Goal: Information Seeking & Learning: Learn about a topic

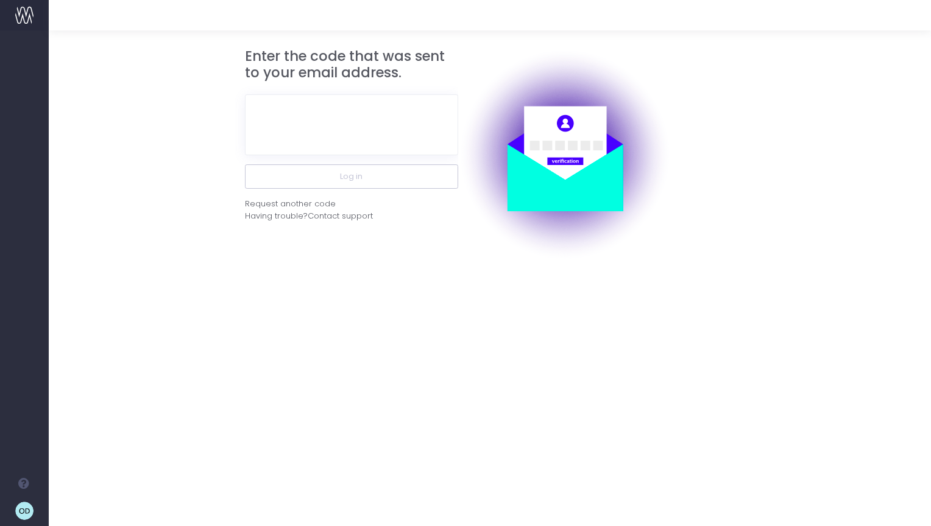
click at [381, 156] on div at bounding box center [351, 124] width 213 height 79
click at [388, 121] on input "text" at bounding box center [351, 124] width 213 height 61
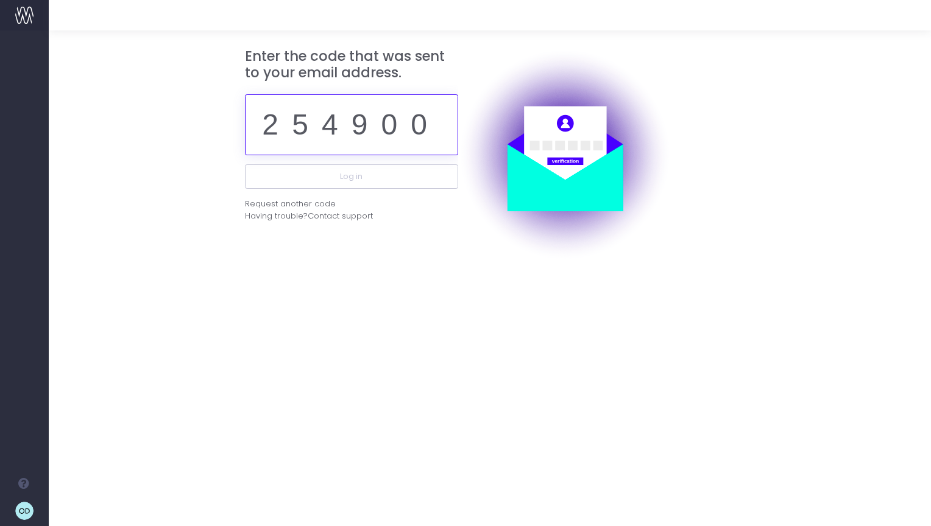
type input "254900"
click at [245, 165] on button "Log in" at bounding box center [351, 177] width 213 height 24
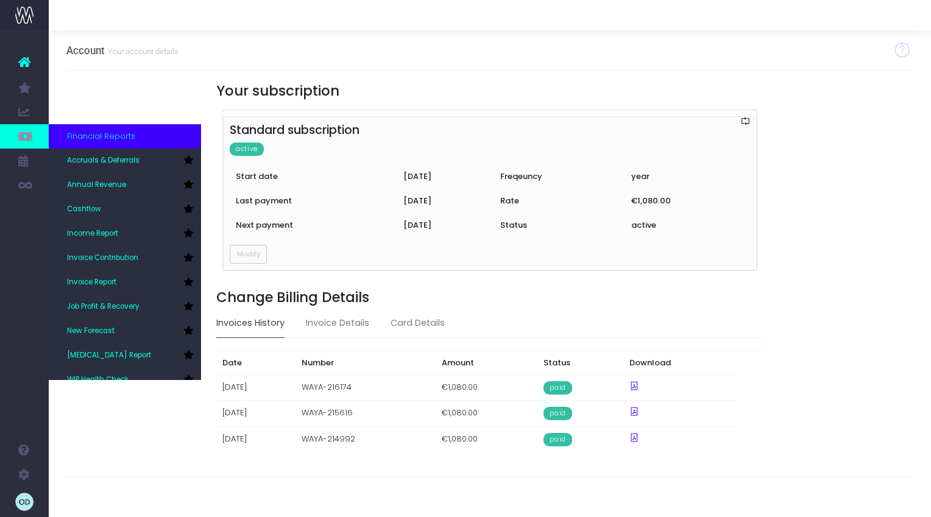
click at [29, 136] on icon at bounding box center [24, 136] width 12 height 13
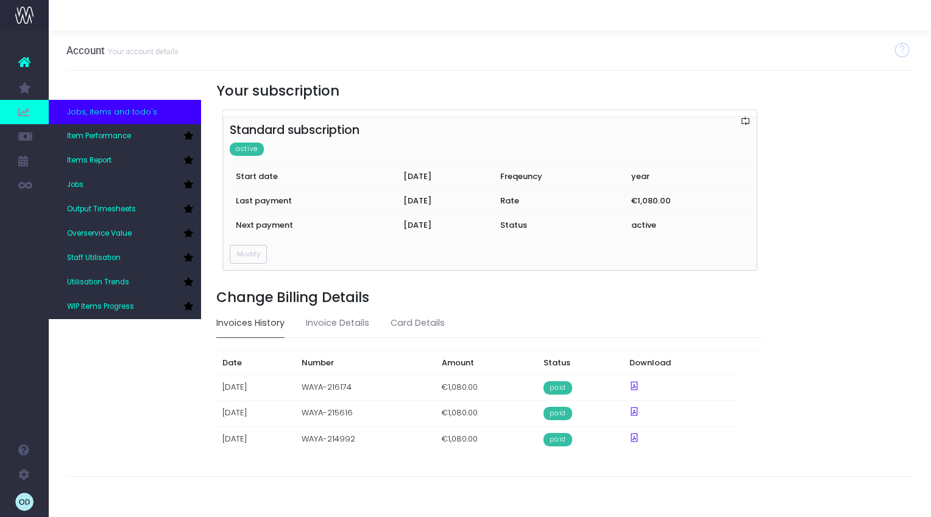
click at [23, 112] on icon at bounding box center [24, 111] width 12 height 13
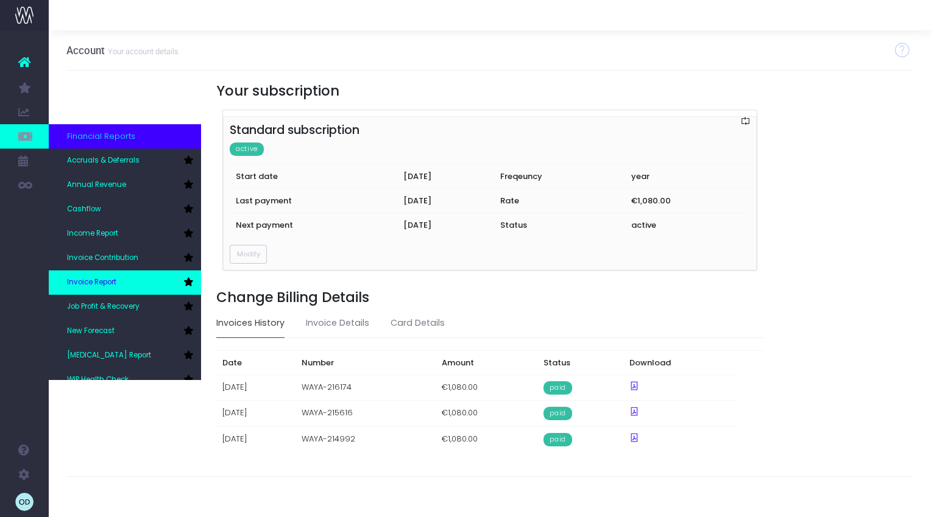
click at [124, 282] on link "Invoice Report" at bounding box center [125, 283] width 152 height 24
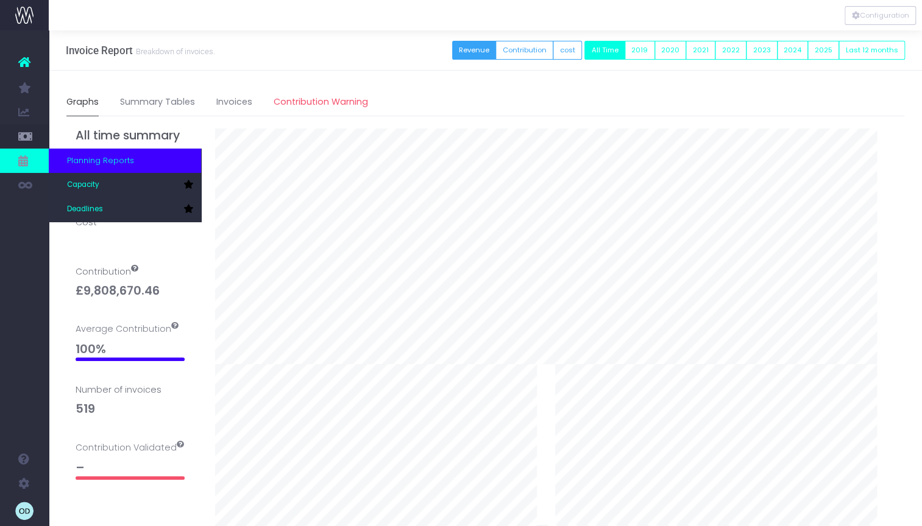
click at [128, 161] on span "Planning Reports" at bounding box center [100, 161] width 67 height 12
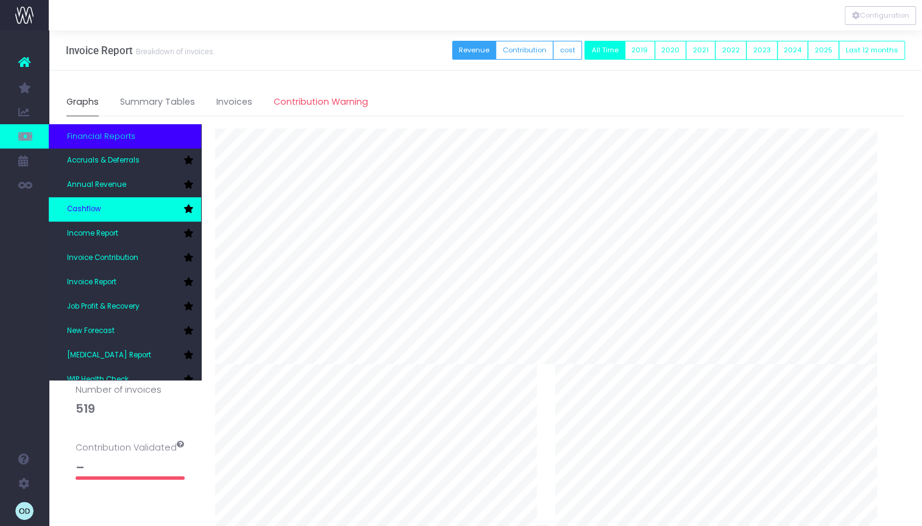
click at [121, 213] on link "Cashflow" at bounding box center [125, 209] width 152 height 24
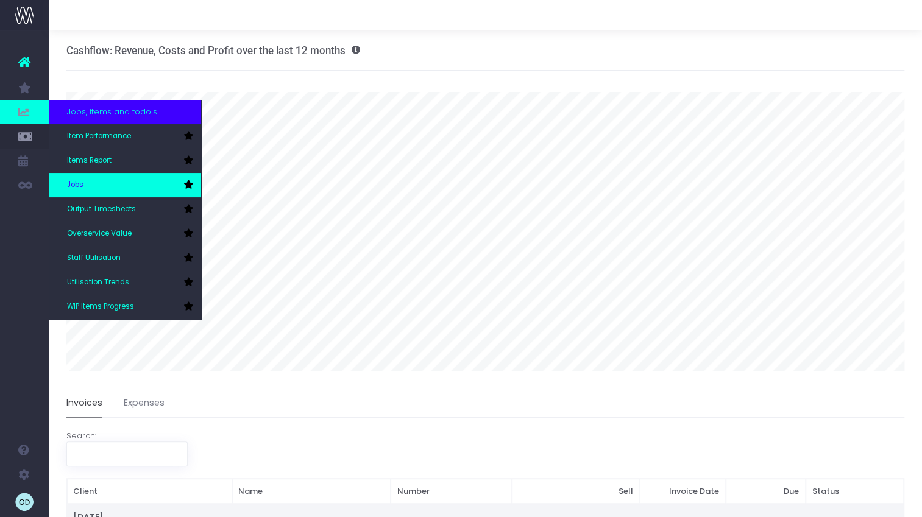
click at [128, 184] on link "Jobs" at bounding box center [125, 185] width 152 height 24
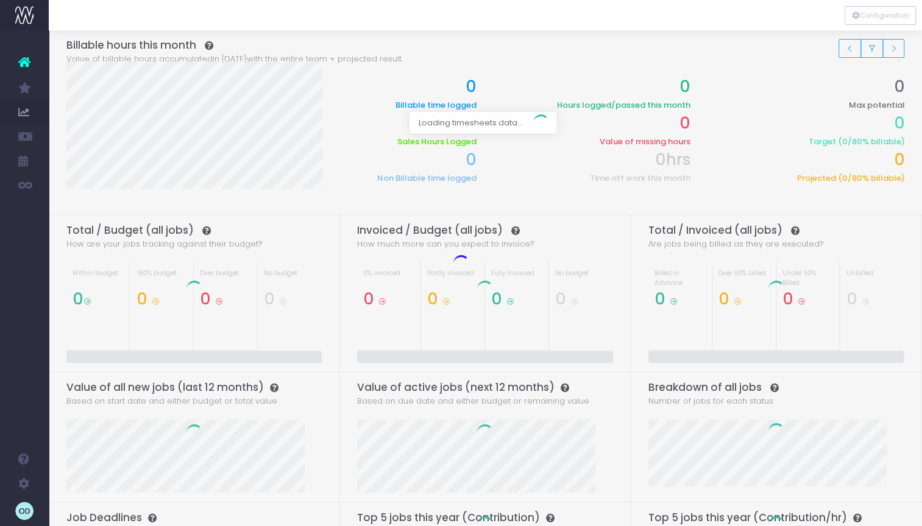
click at [21, 15] on icon "lottie-animation-container" at bounding box center [24, 15] width 18 height 18
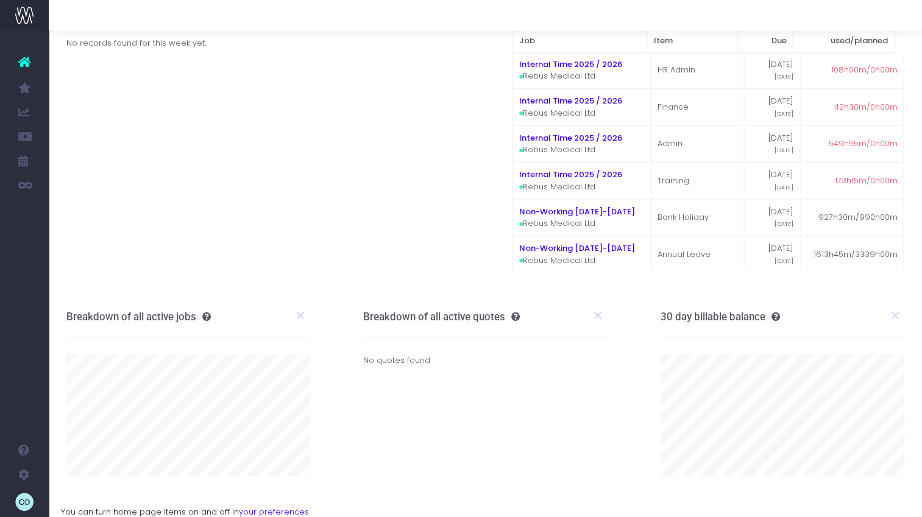
scroll to position [52, 0]
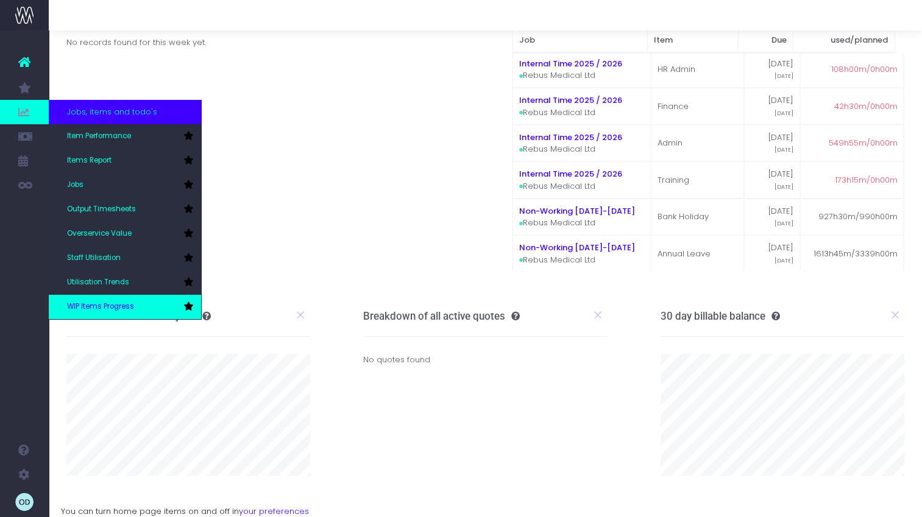
click at [138, 313] on link "WIP Items Progress" at bounding box center [125, 307] width 152 height 24
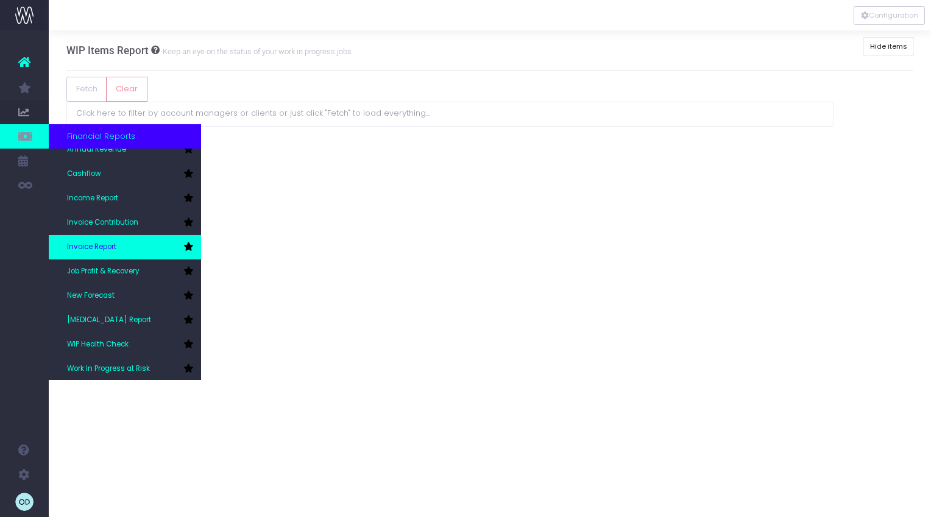
scroll to position [37, 0]
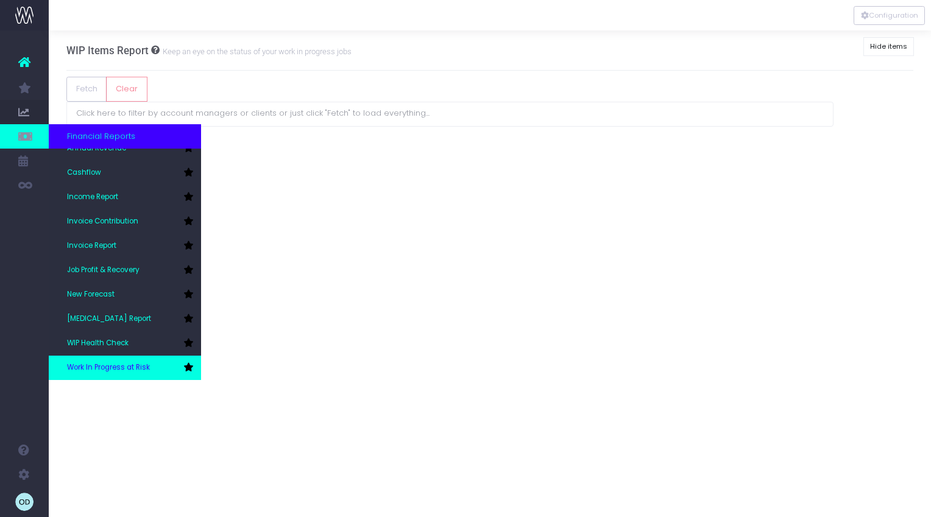
click at [151, 366] on link "Work In Progress at Risk" at bounding box center [125, 368] width 152 height 24
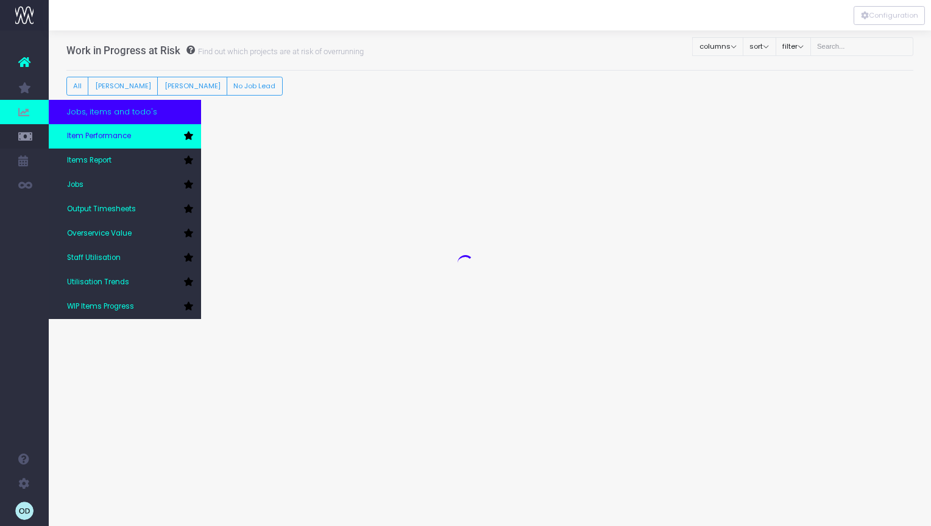
click at [115, 139] on span "Item Performance" at bounding box center [99, 136] width 64 height 11
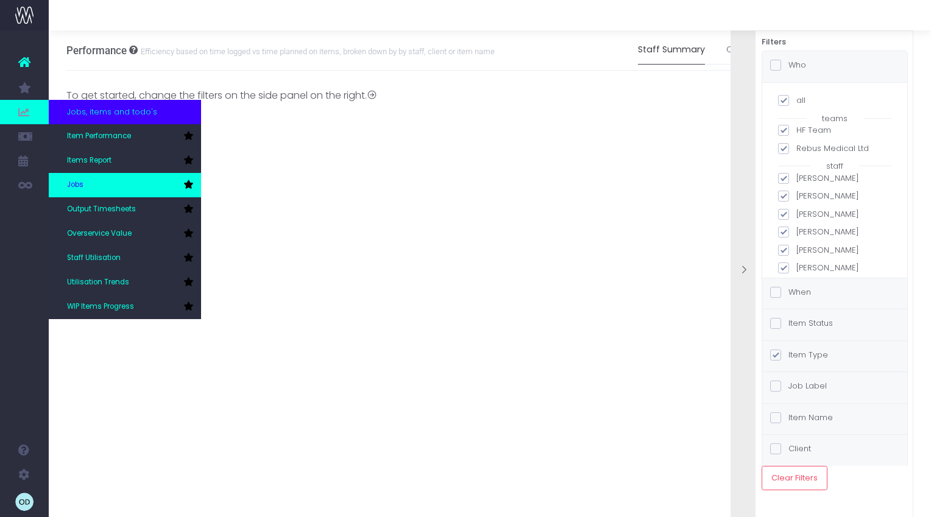
click at [103, 180] on link "Jobs" at bounding box center [125, 185] width 152 height 24
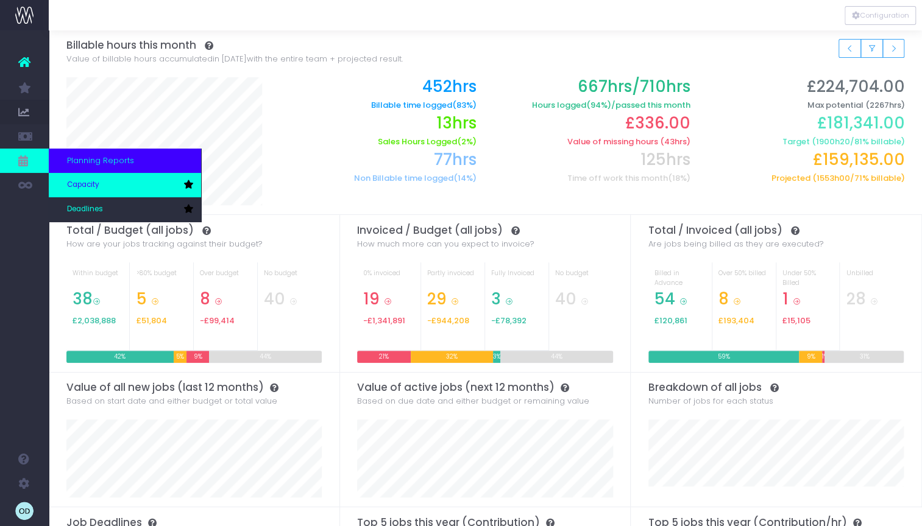
click at [93, 187] on span "Capacity" at bounding box center [83, 185] width 32 height 11
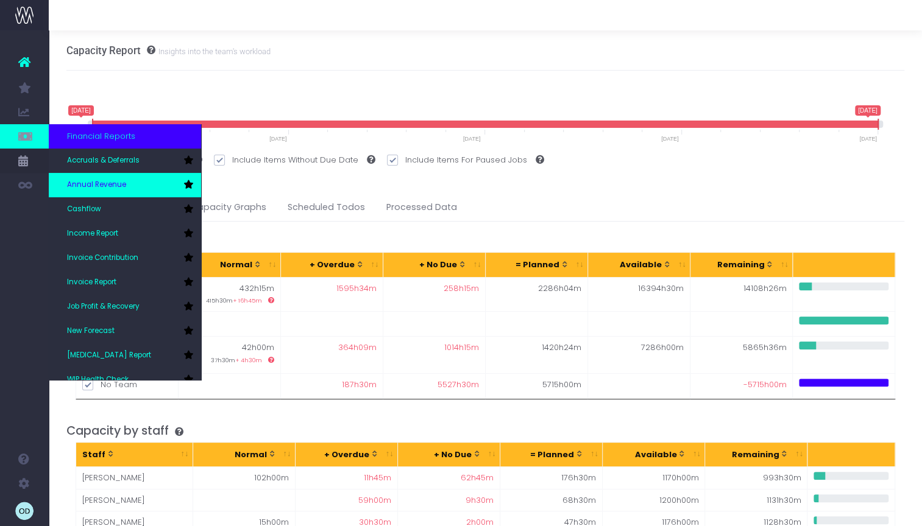
click at [131, 176] on link "Annual Revenue" at bounding box center [125, 185] width 152 height 24
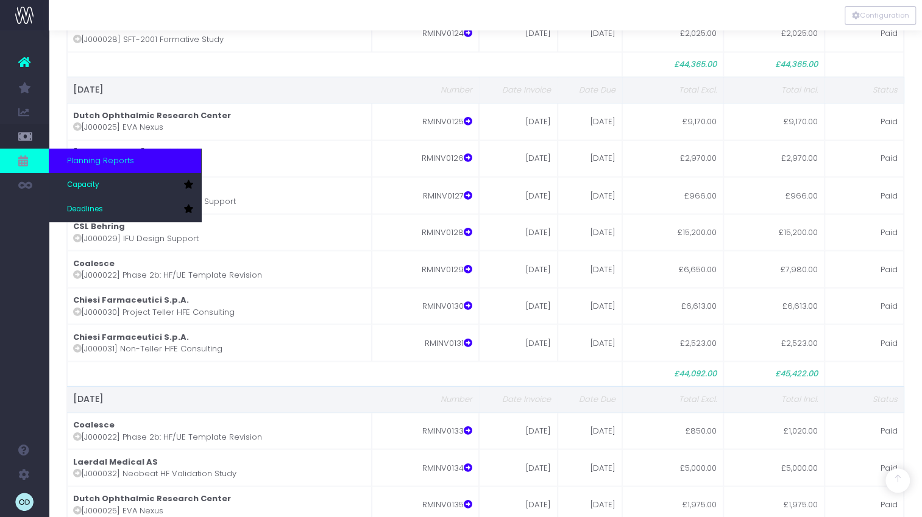
scroll to position [31, 0]
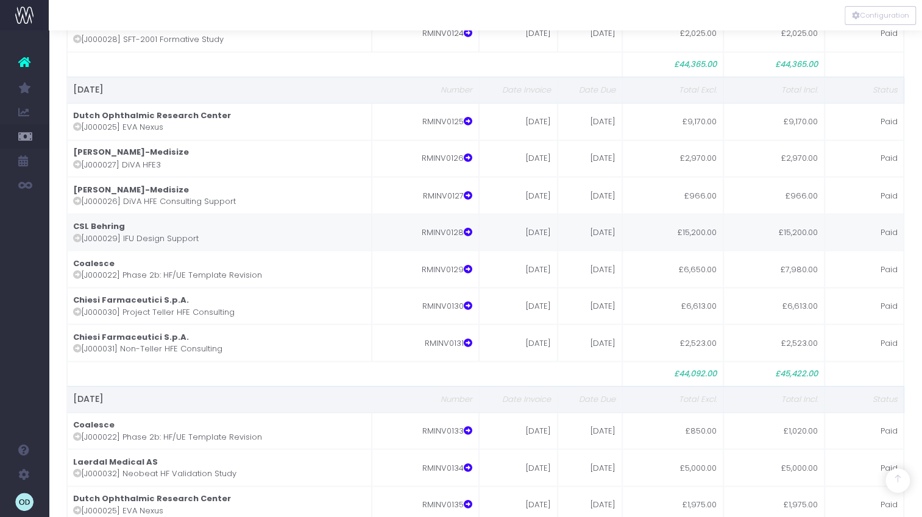
click at [67, 209] on link "Deadlines" at bounding box center [58, 209] width 18 height 24
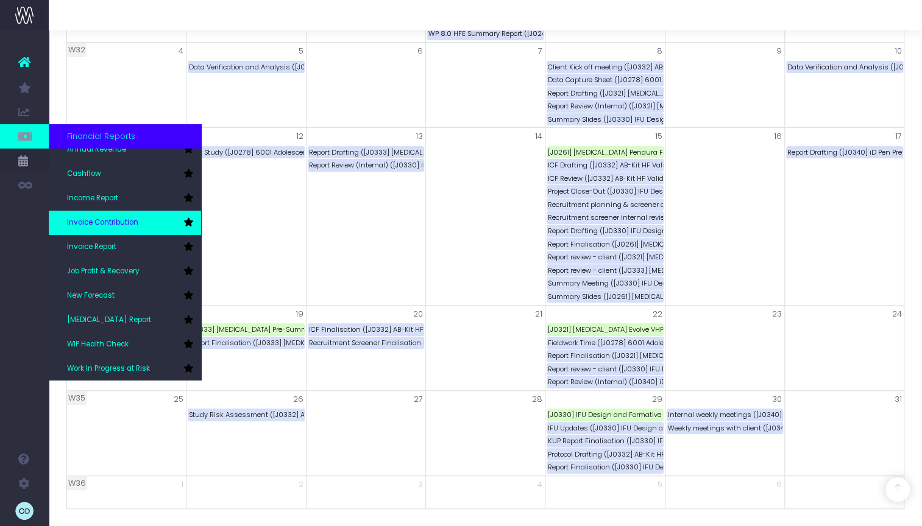
scroll to position [37, 0]
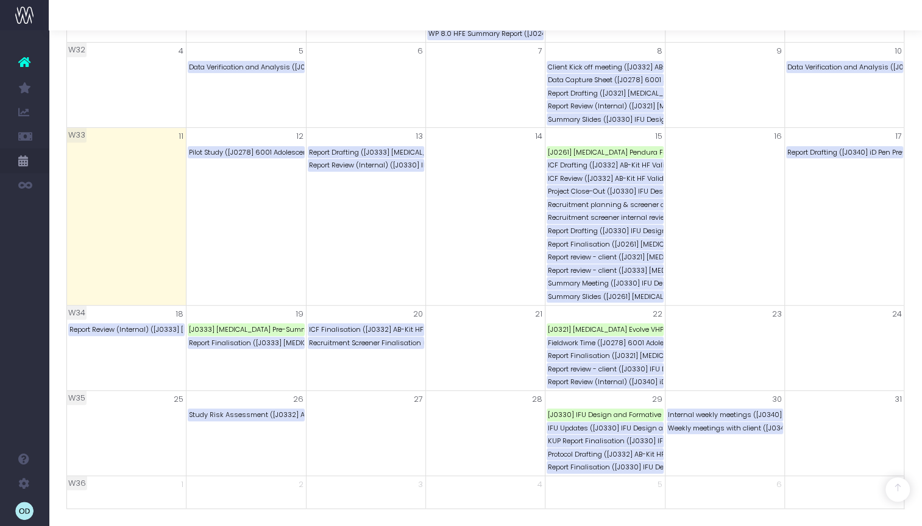
click at [93, 246] on span "Invoice Report" at bounding box center [80, 245] width 26 height 21
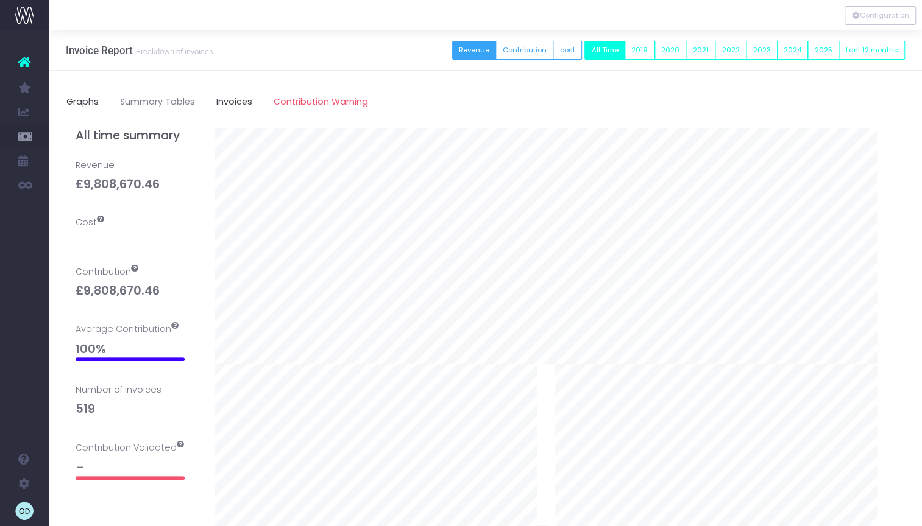
click at [230, 100] on link "Invoices" at bounding box center [234, 102] width 36 height 28
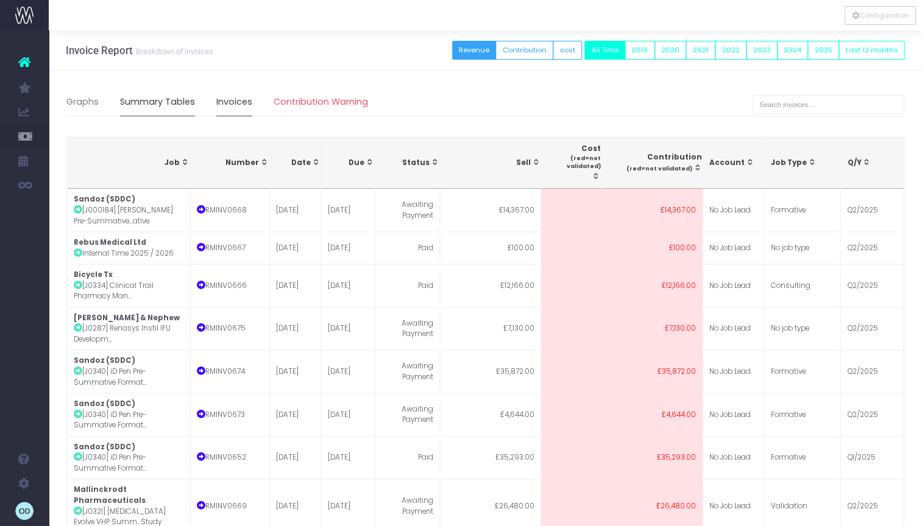
click at [183, 104] on link "Summary Tables" at bounding box center [157, 102] width 75 height 28
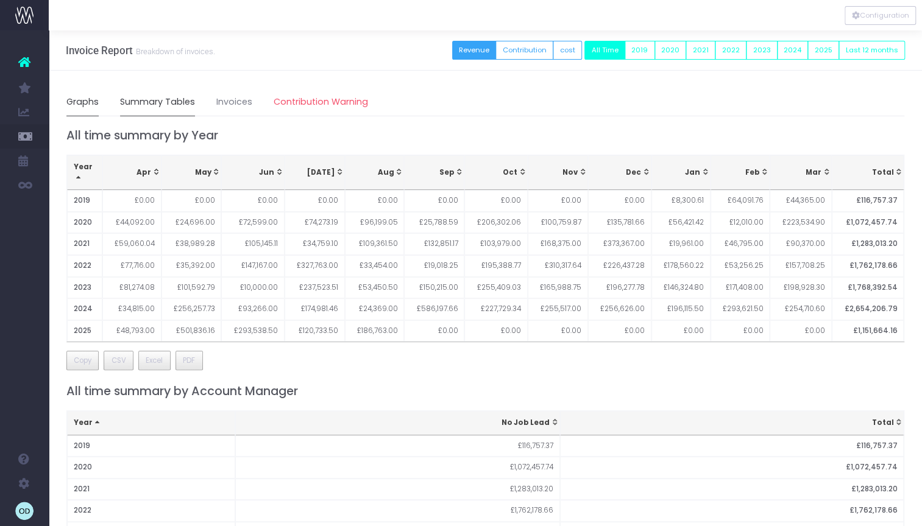
click at [96, 95] on link "Graphs" at bounding box center [82, 102] width 32 height 28
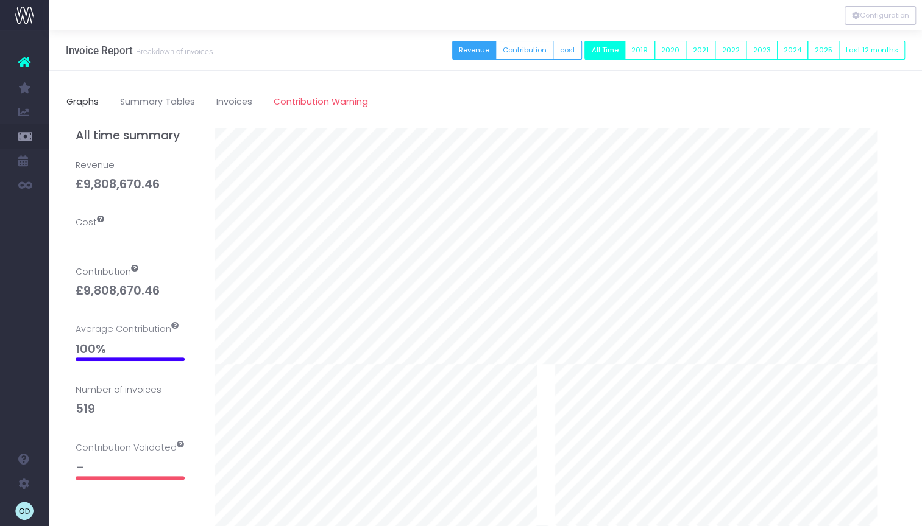
click at [300, 100] on span "Contribution Warning" at bounding box center [321, 102] width 94 height 13
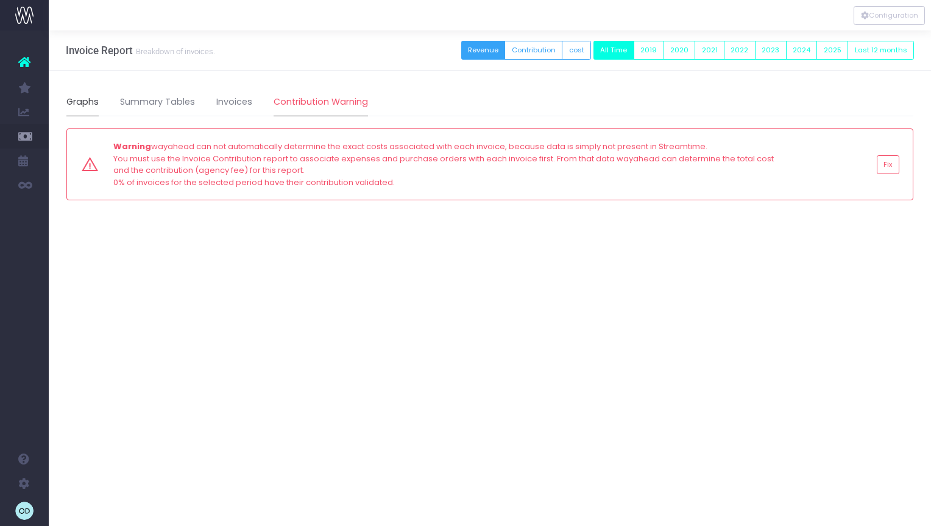
click at [83, 96] on link "Graphs" at bounding box center [82, 102] width 32 height 28
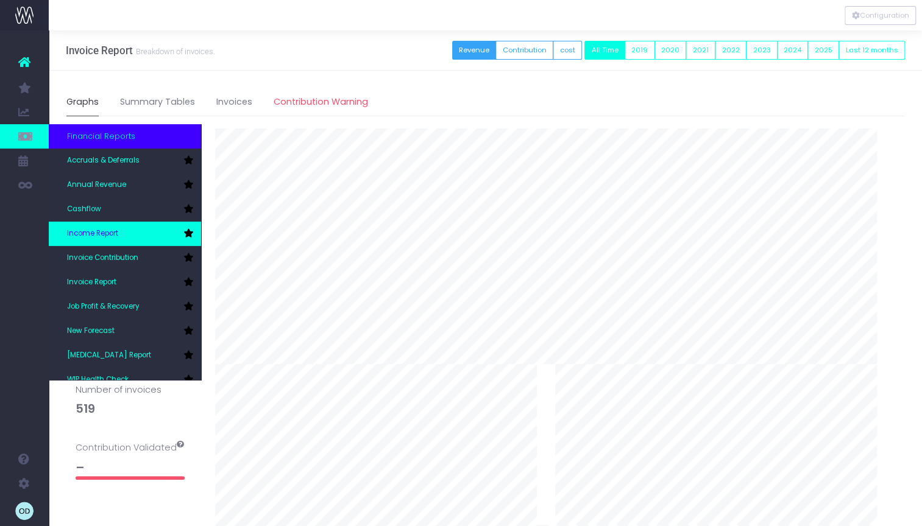
click at [133, 234] on link "Income Report" at bounding box center [125, 234] width 152 height 24
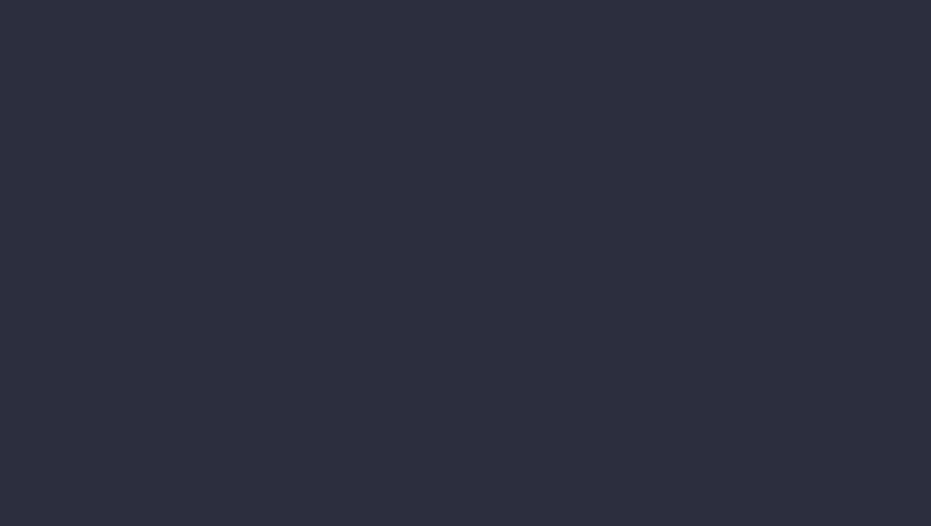
select select "job"
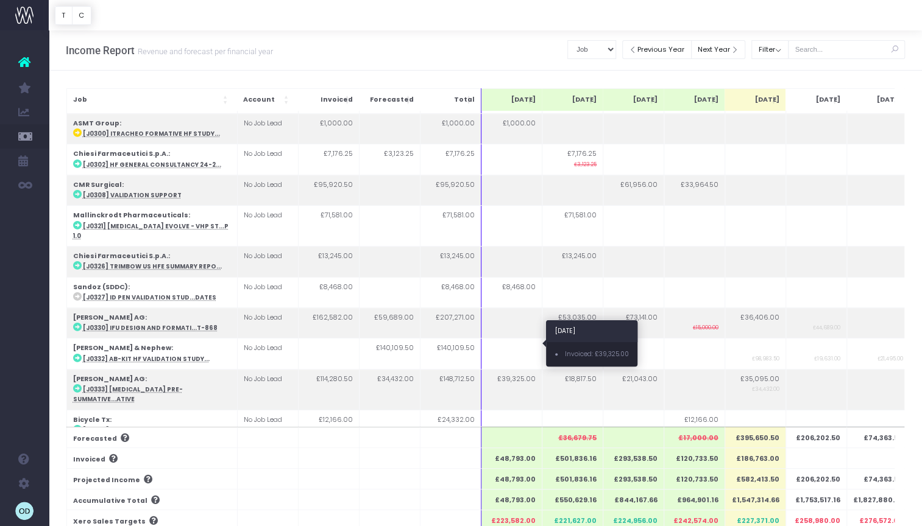
scroll to position [695, 0]
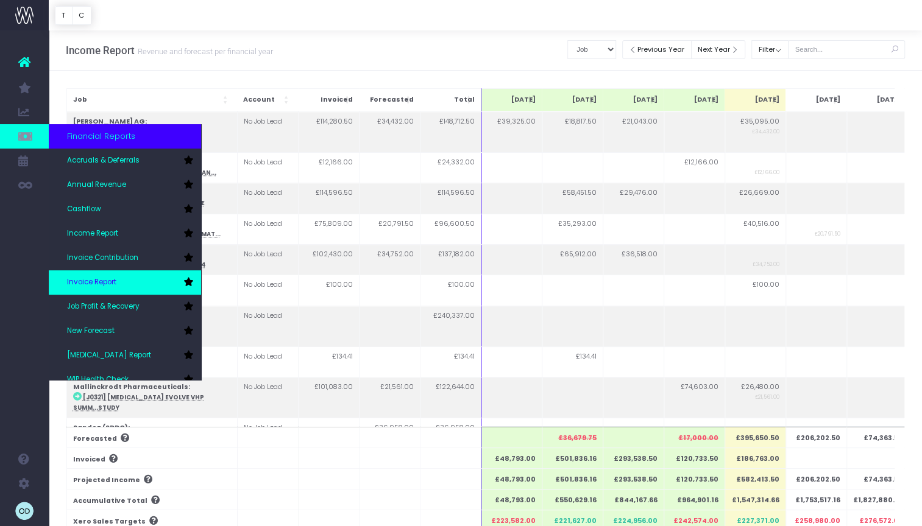
click at [136, 280] on link "Invoice Report" at bounding box center [125, 283] width 152 height 24
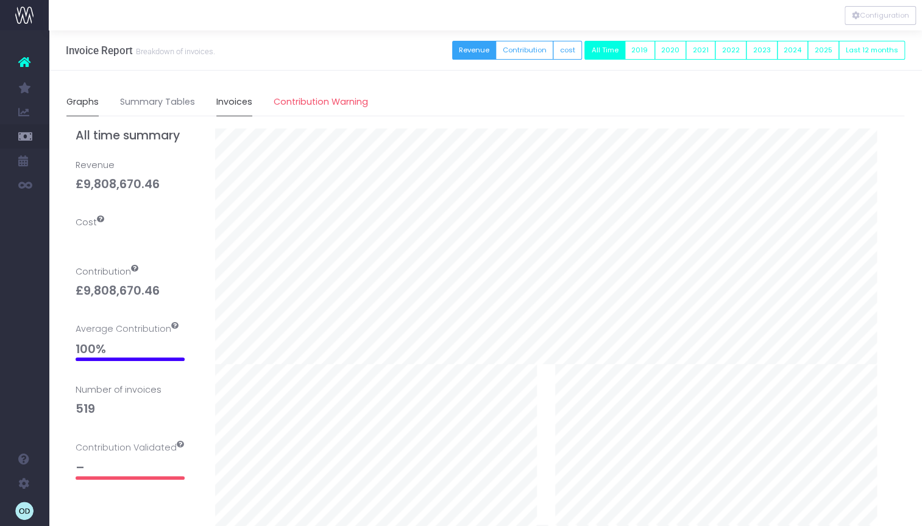
click at [229, 107] on link "Invoices" at bounding box center [234, 102] width 36 height 28
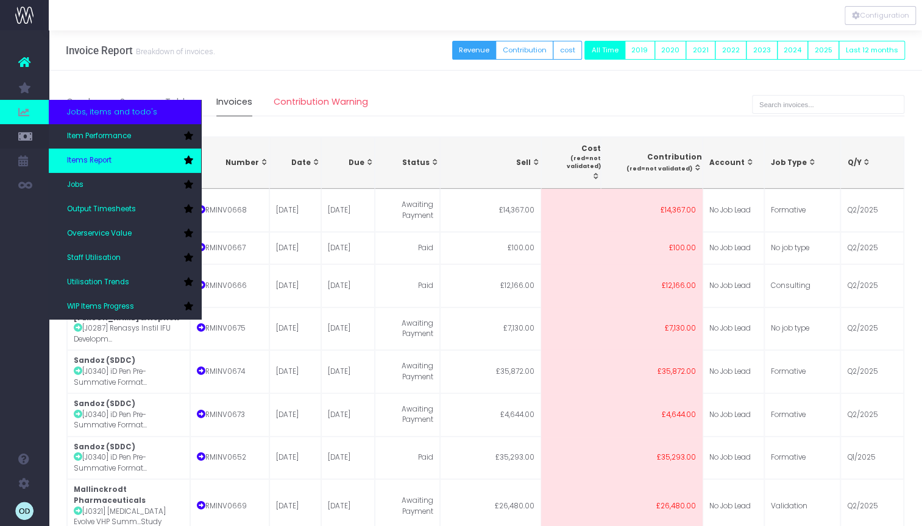
click at [121, 154] on link "Items Report" at bounding box center [125, 161] width 152 height 24
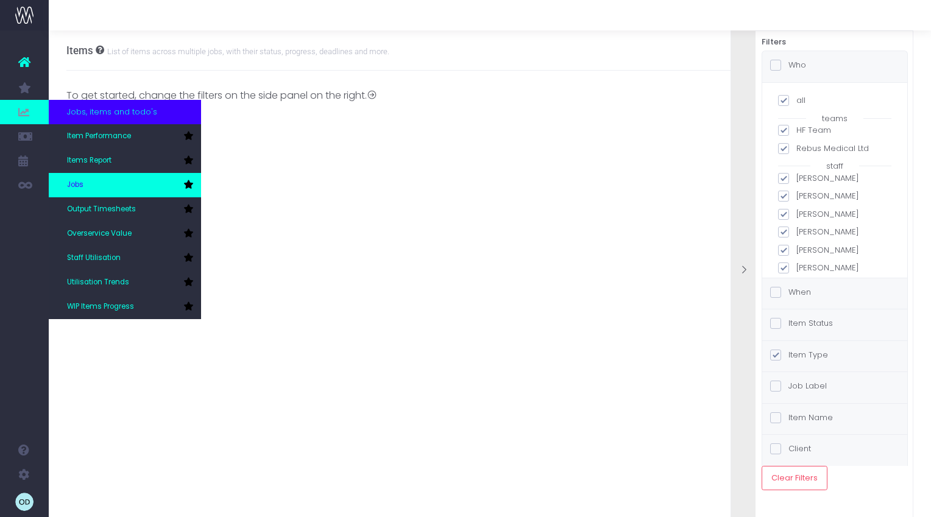
click at [92, 183] on link "Jobs" at bounding box center [125, 185] width 152 height 24
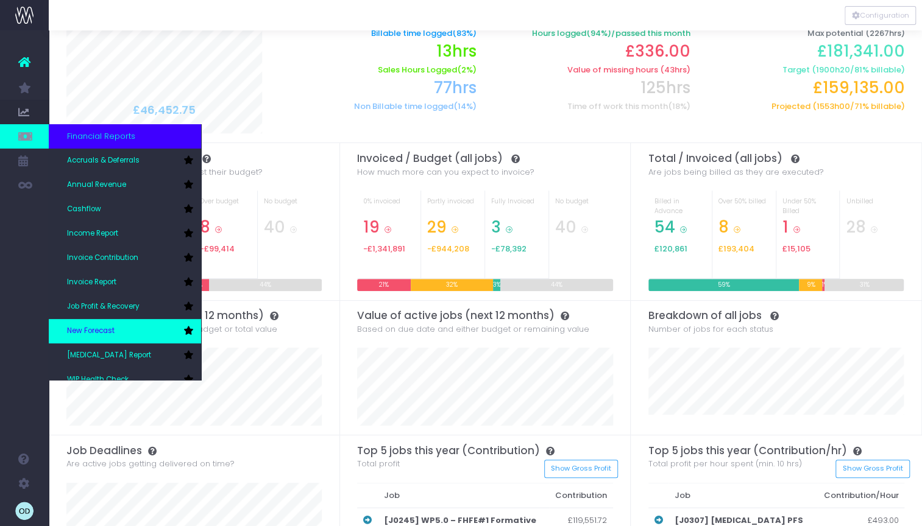
scroll to position [37, 0]
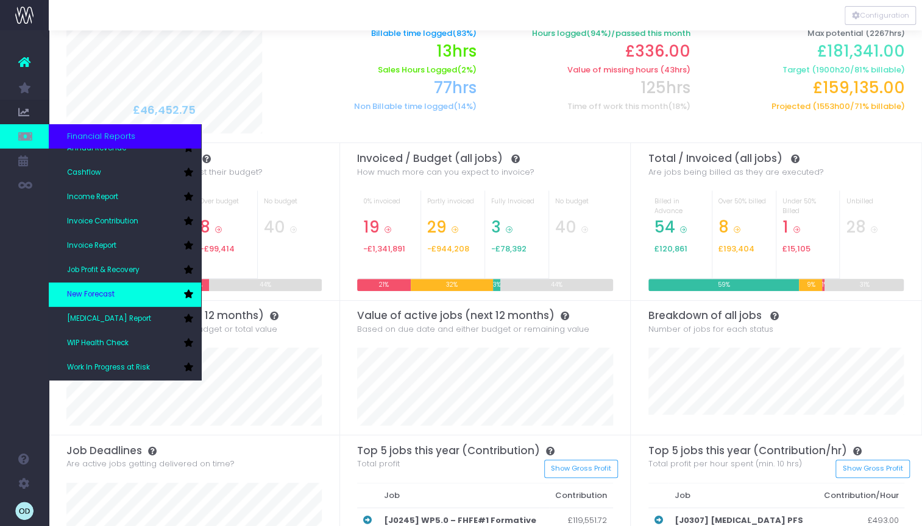
click at [104, 292] on span "New Forecast" at bounding box center [91, 294] width 48 height 11
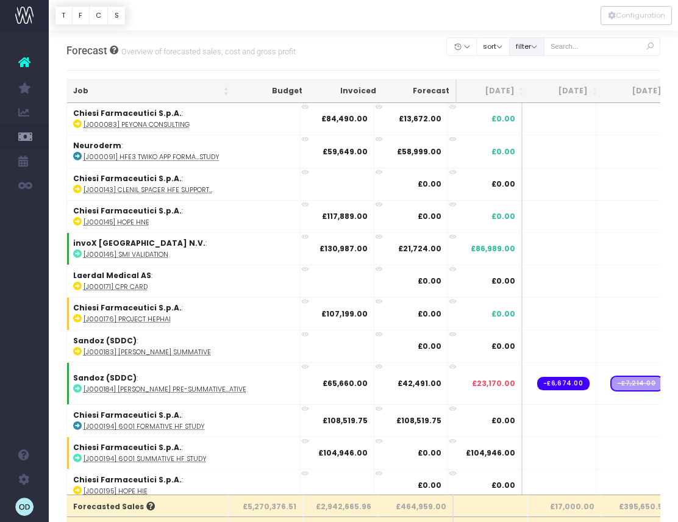
click at [529, 44] on button "filter" at bounding box center [526, 46] width 35 height 19
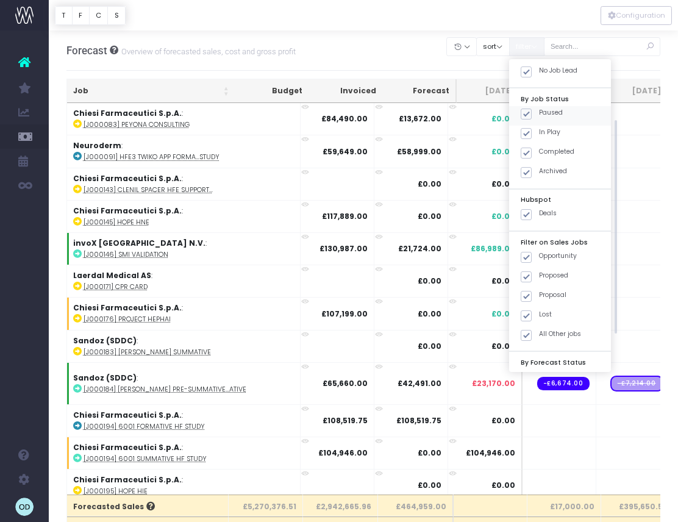
scroll to position [76, 0]
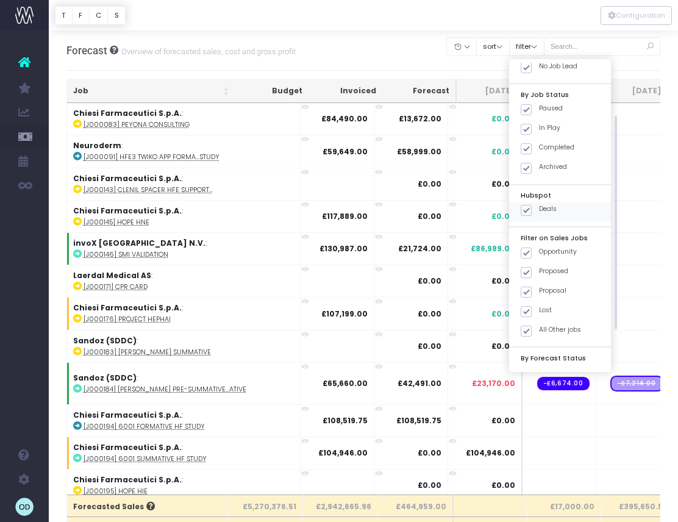
click at [528, 210] on span at bounding box center [525, 210] width 11 height 11
click at [539, 210] on input "Deals" at bounding box center [543, 208] width 8 height 8
checkbox input "false"
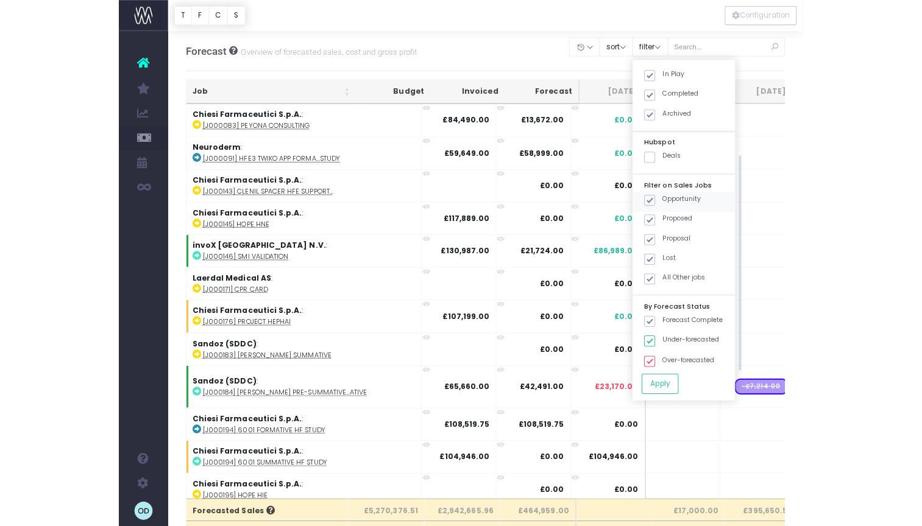
scroll to position [130, 0]
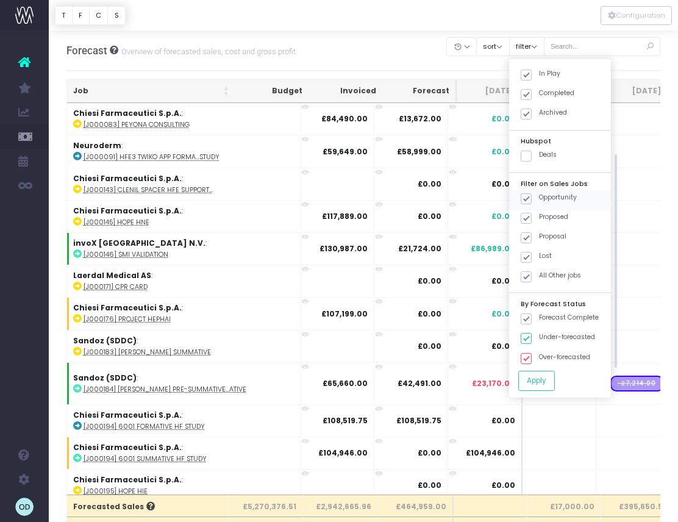
click at [554, 196] on label "Opportunity" at bounding box center [548, 198] width 56 height 10
click at [547, 196] on input "Opportunity" at bounding box center [543, 197] width 8 height 8
checkbox input "false"
click at [528, 255] on span at bounding box center [525, 257] width 11 height 11
click at [539, 255] on input "Lost" at bounding box center [543, 255] width 8 height 8
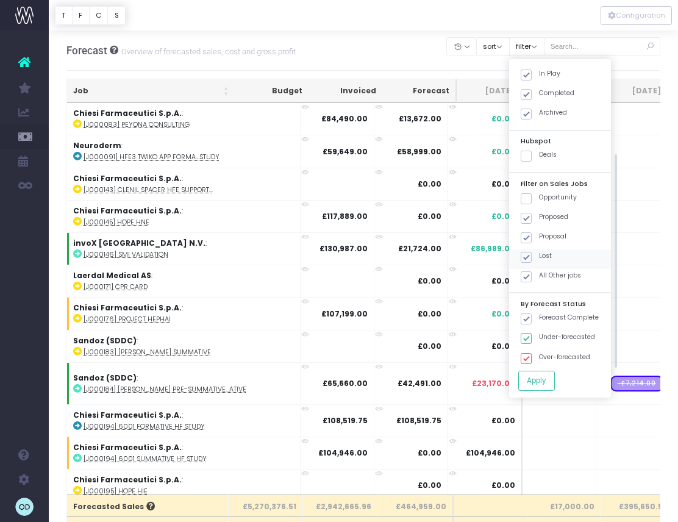
checkbox input "false"
click at [544, 377] on button "Apply" at bounding box center [536, 380] width 37 height 20
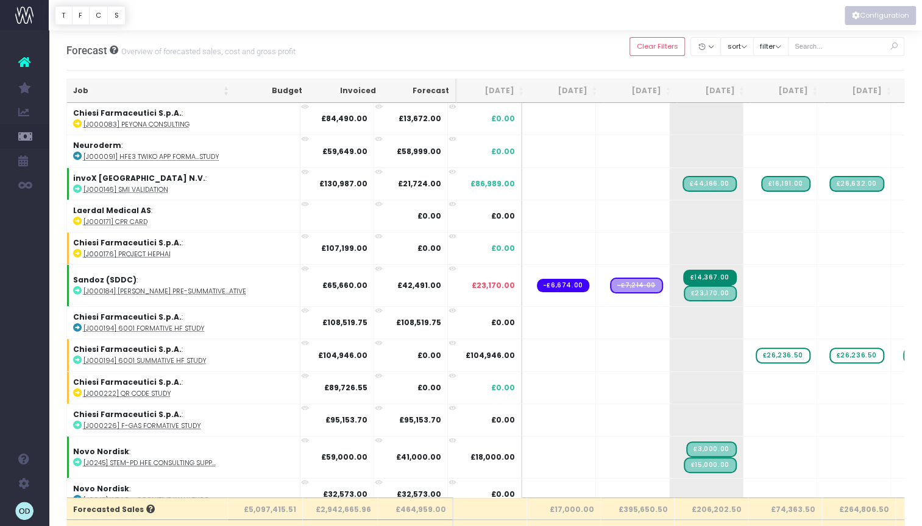
click at [870, 17] on button "Configuration" at bounding box center [880, 15] width 71 height 19
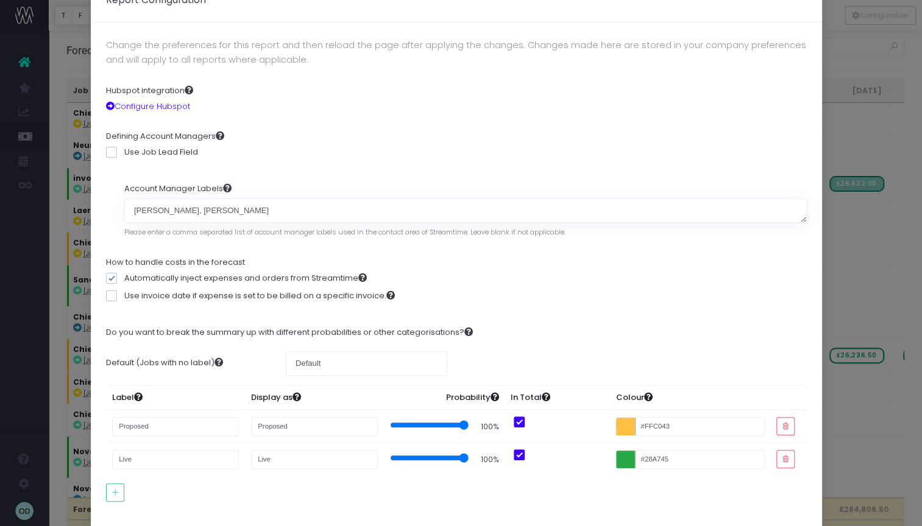
scroll to position [0, 0]
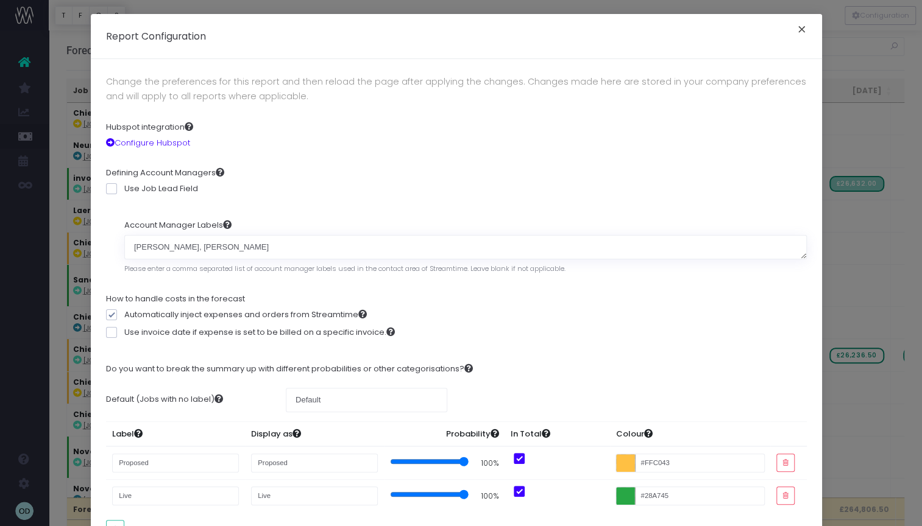
click at [799, 30] on button "×" at bounding box center [802, 30] width 26 height 19
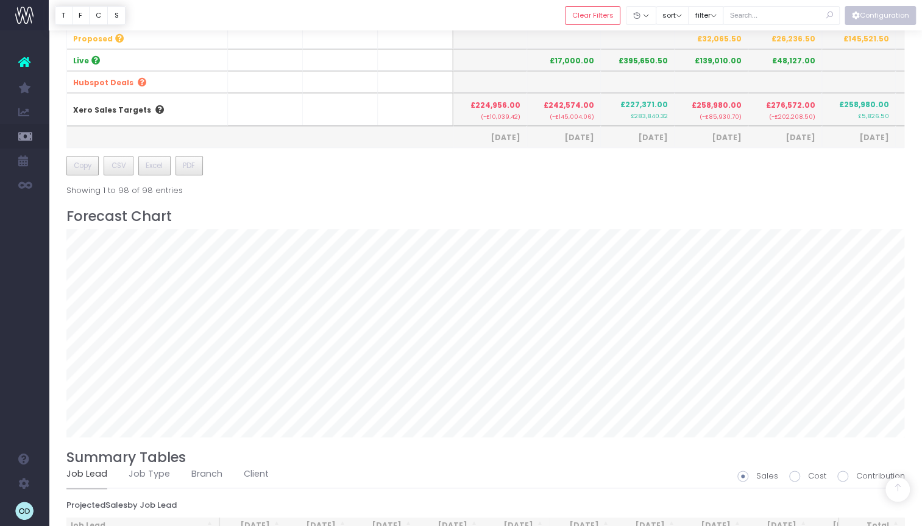
scroll to position [752, 0]
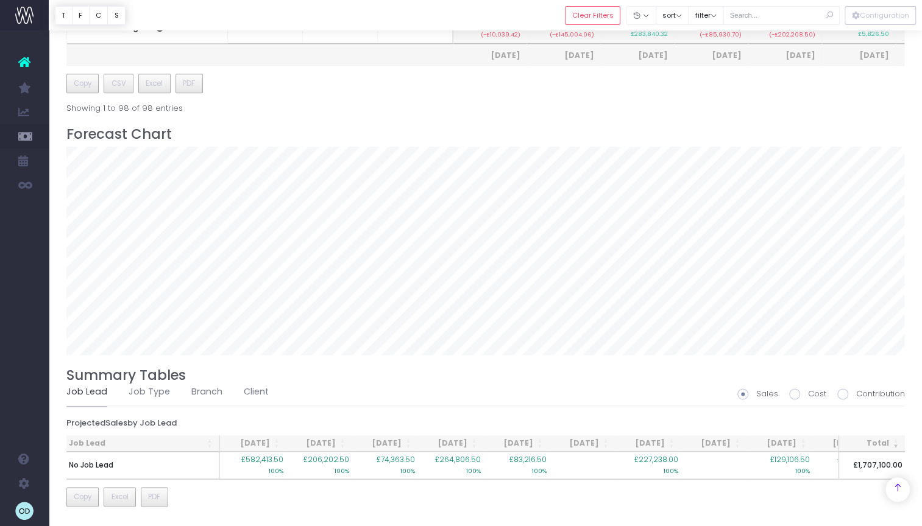
click at [900, 492] on icon at bounding box center [898, 488] width 10 height 10
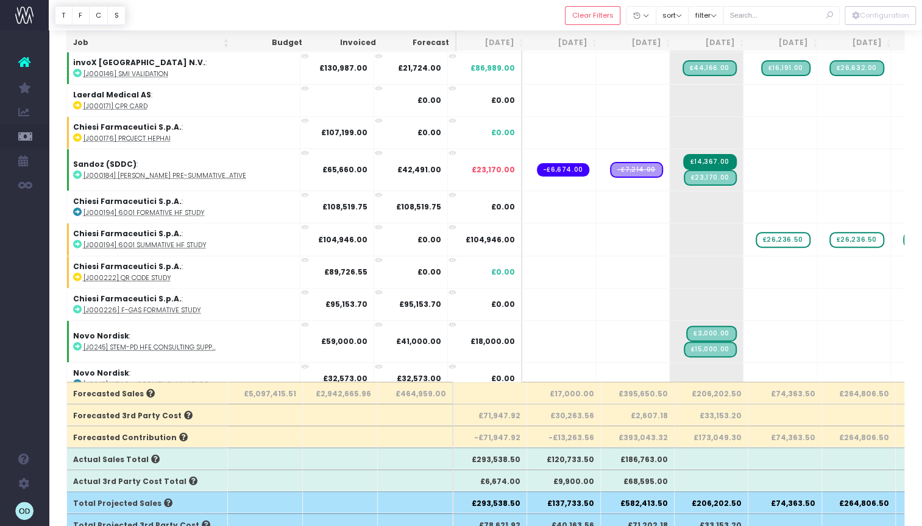
scroll to position [0, 0]
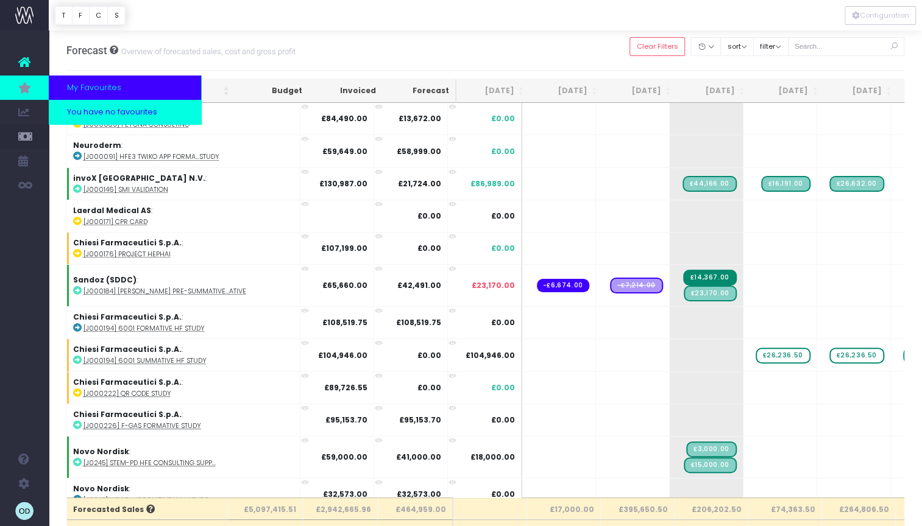
click at [93, 112] on span "You have no favourites" at bounding box center [103, 112] width 108 height 0
click at [110, 90] on span "My Favourites" at bounding box center [94, 88] width 54 height 12
click at [78, 104] on span "You have no favourites" at bounding box center [103, 106] width 108 height 12
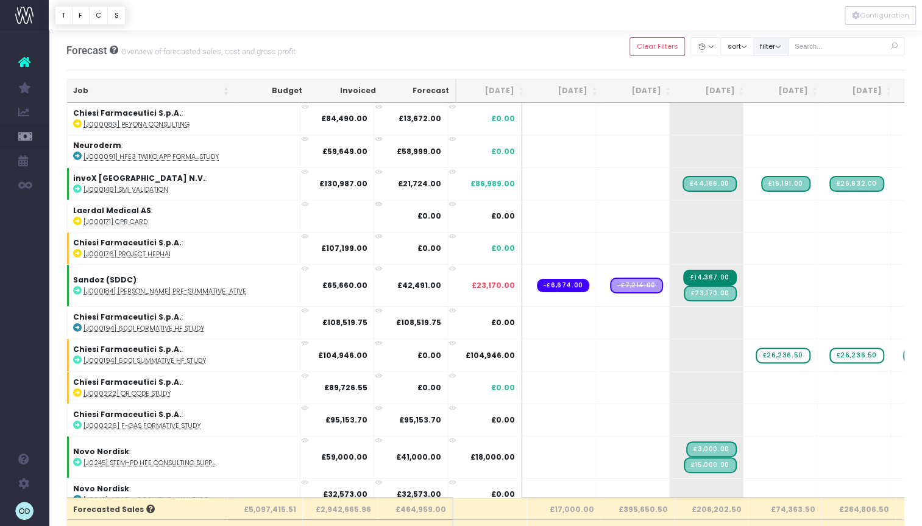
click at [780, 44] on button "filter" at bounding box center [770, 46] width 35 height 19
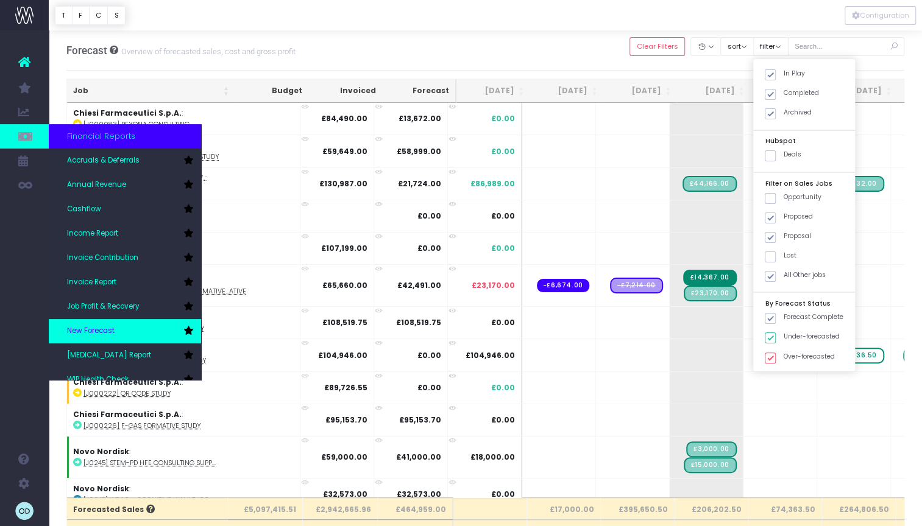
click at [190, 328] on icon at bounding box center [188, 331] width 10 height 9
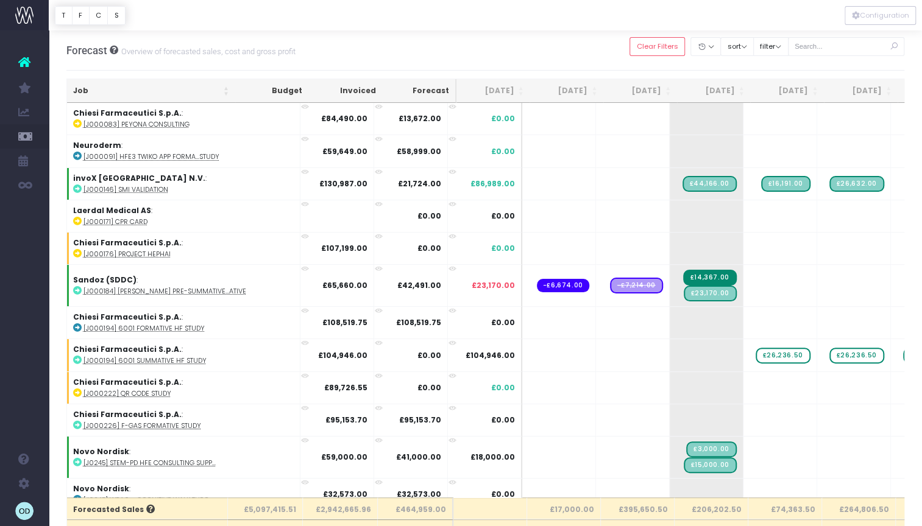
click at [589, 46] on div "Forecast Overview of forecasted sales, cost and gross profit Clear Filters Hide…" at bounding box center [485, 50] width 838 height 40
